Goal: Task Accomplishment & Management: Use online tool/utility

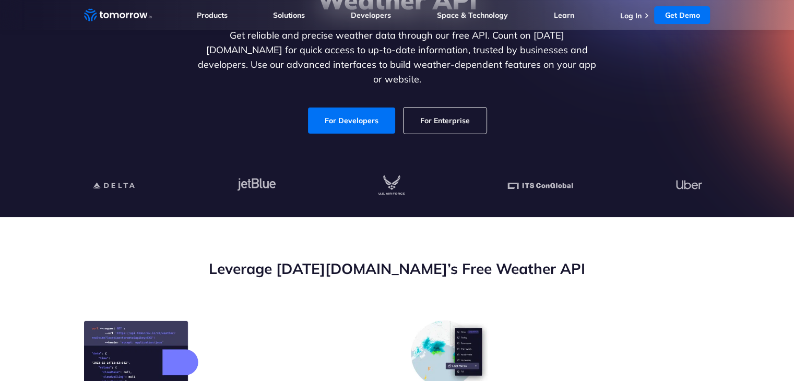
scroll to position [159, 0]
click at [360, 111] on link "For Developers" at bounding box center [351, 120] width 87 height 26
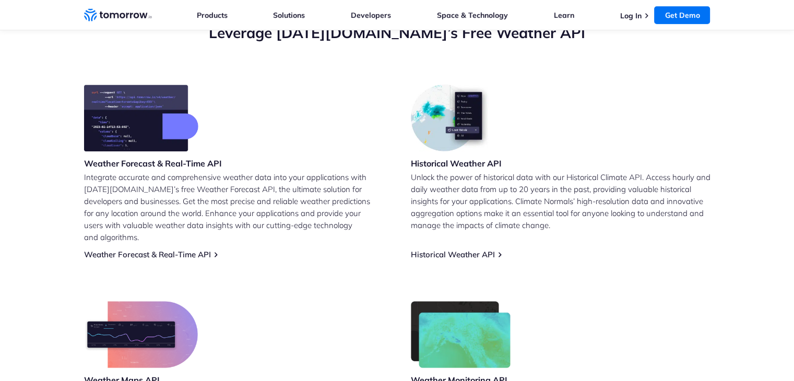
scroll to position [394, 0]
click at [173, 250] on link "Weather Forecast & Real-Time API" at bounding box center [147, 255] width 127 height 10
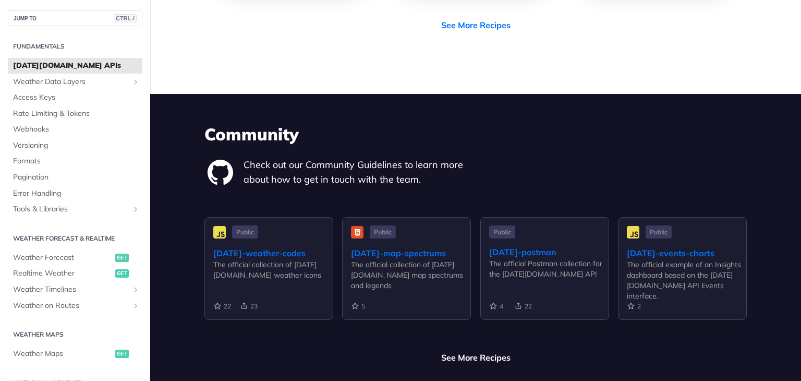
scroll to position [2358, 0]
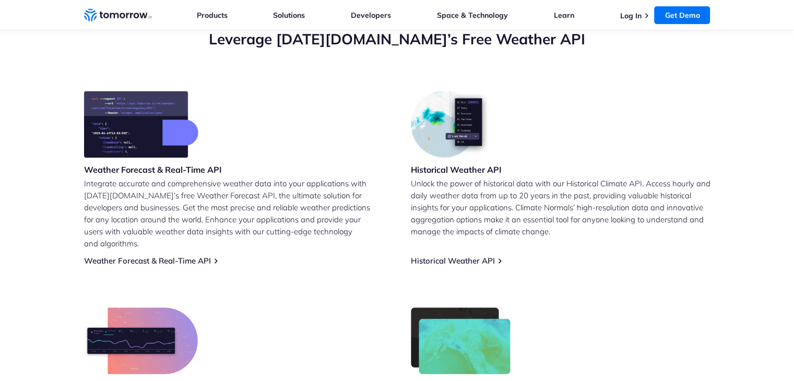
scroll to position [392, 0]
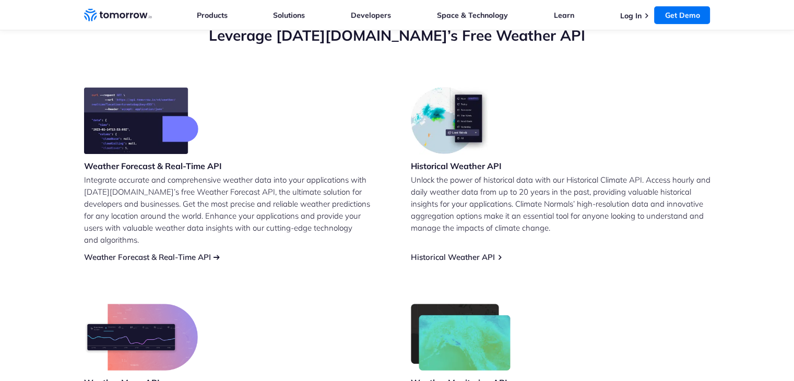
click at [147, 252] on link "Weather Forecast & Real-Time API" at bounding box center [147, 257] width 127 height 10
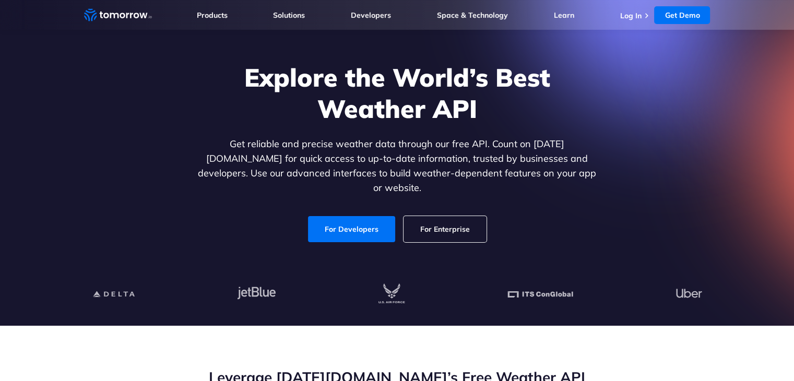
scroll to position [46, 0]
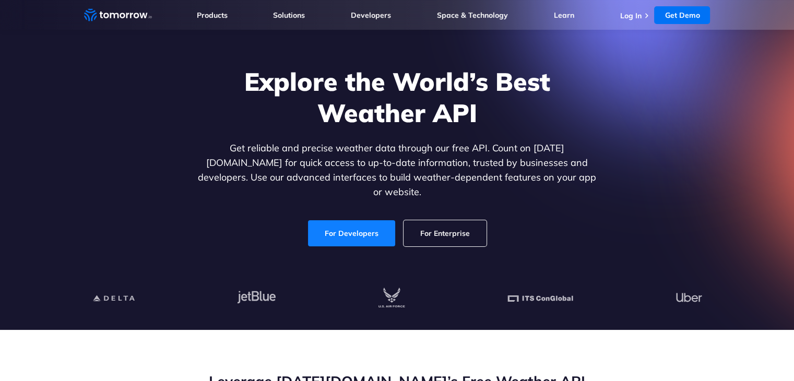
click at [332, 233] on link "For Developers" at bounding box center [351, 233] width 87 height 26
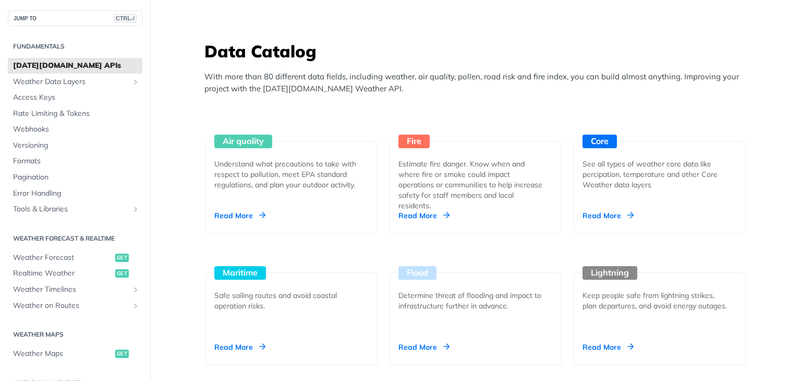
scroll to position [895, 0]
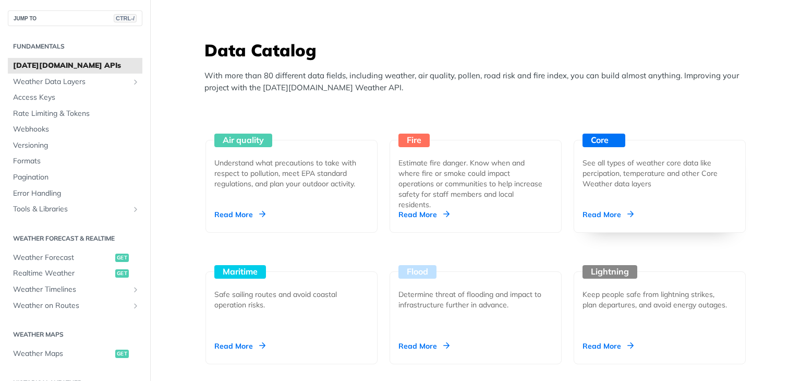
click at [615, 210] on div "Read More" at bounding box center [608, 214] width 51 height 10
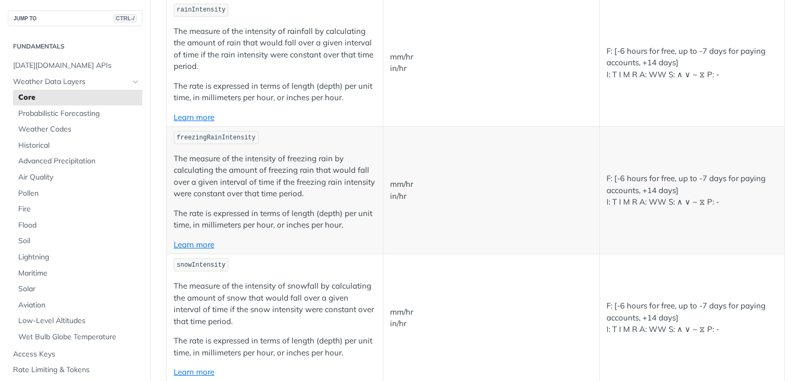
scroll to position [2143, 0]
click at [72, 67] on span "[DATE][DOMAIN_NAME] APIs" at bounding box center [76, 66] width 127 height 10
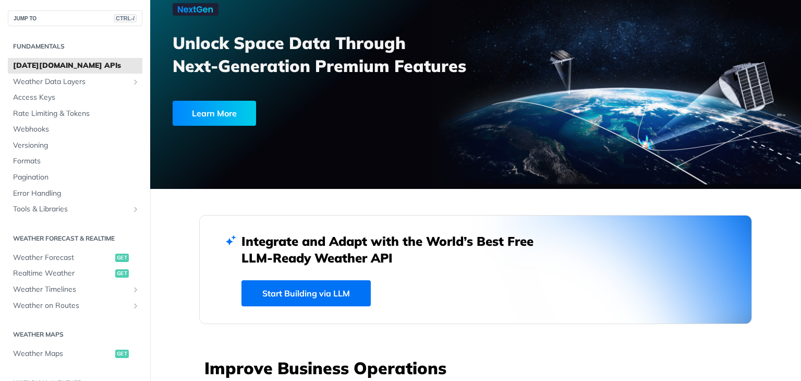
scroll to position [77, 0]
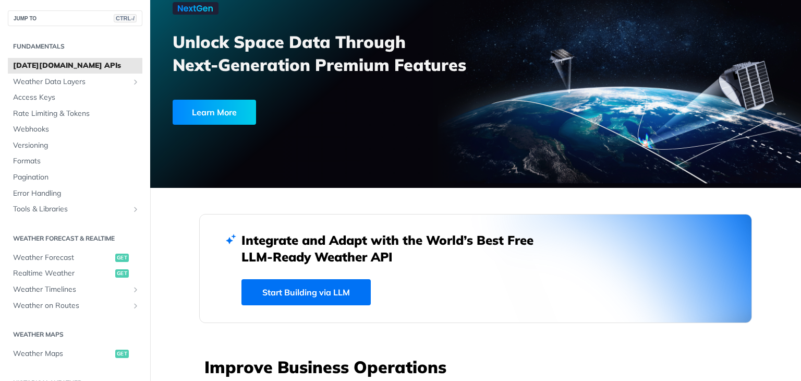
click at [304, 291] on link "Start Building via LLM" at bounding box center [306, 292] width 129 height 26
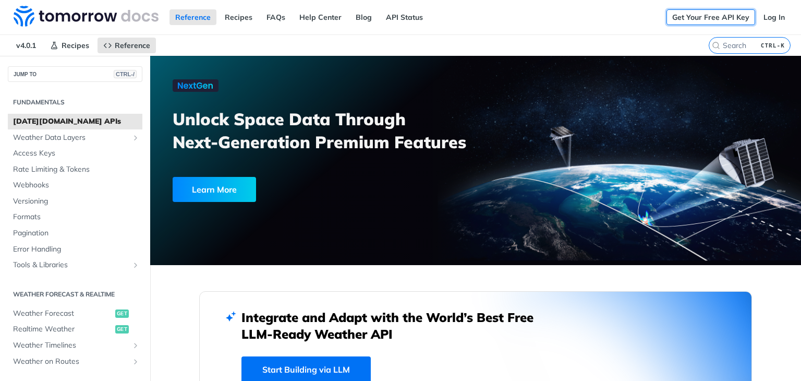
click at [707, 16] on link "Get Your Free API Key" at bounding box center [711, 17] width 89 height 16
